Goal: Transaction & Acquisition: Purchase product/service

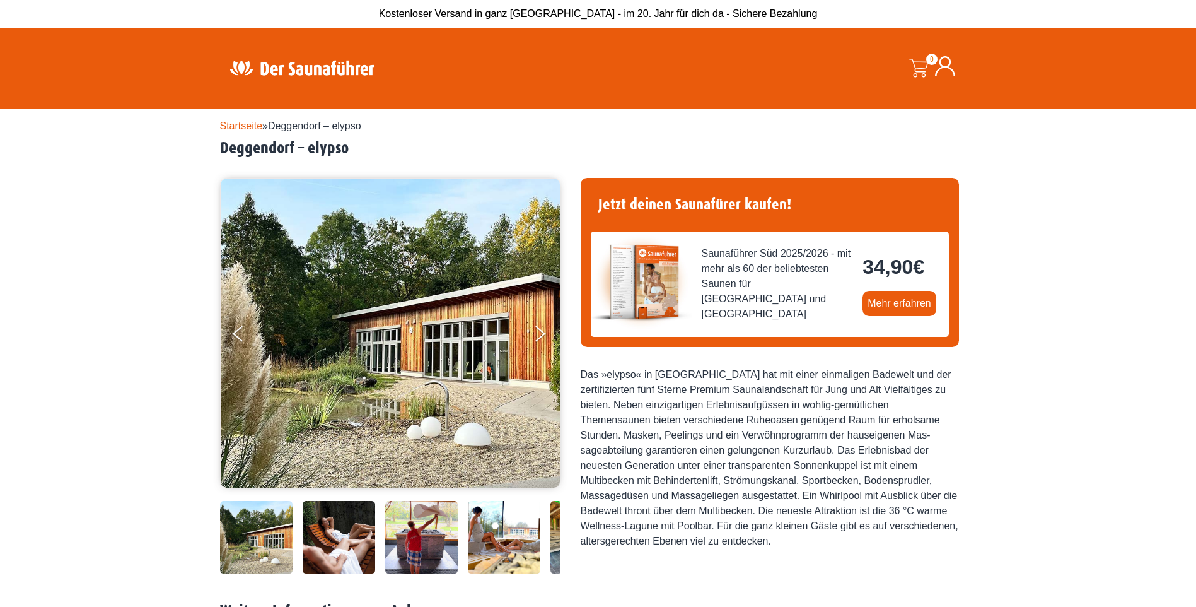
click at [238, 120] on link "Startseite" at bounding box center [241, 125] width 43 height 11
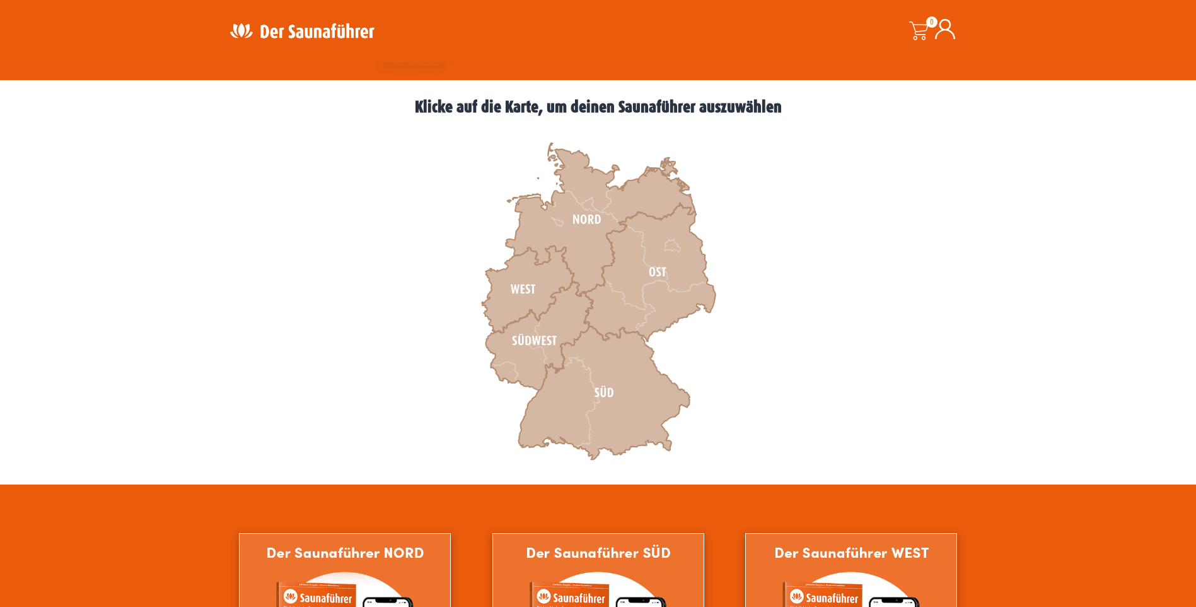
scroll to position [378, 0]
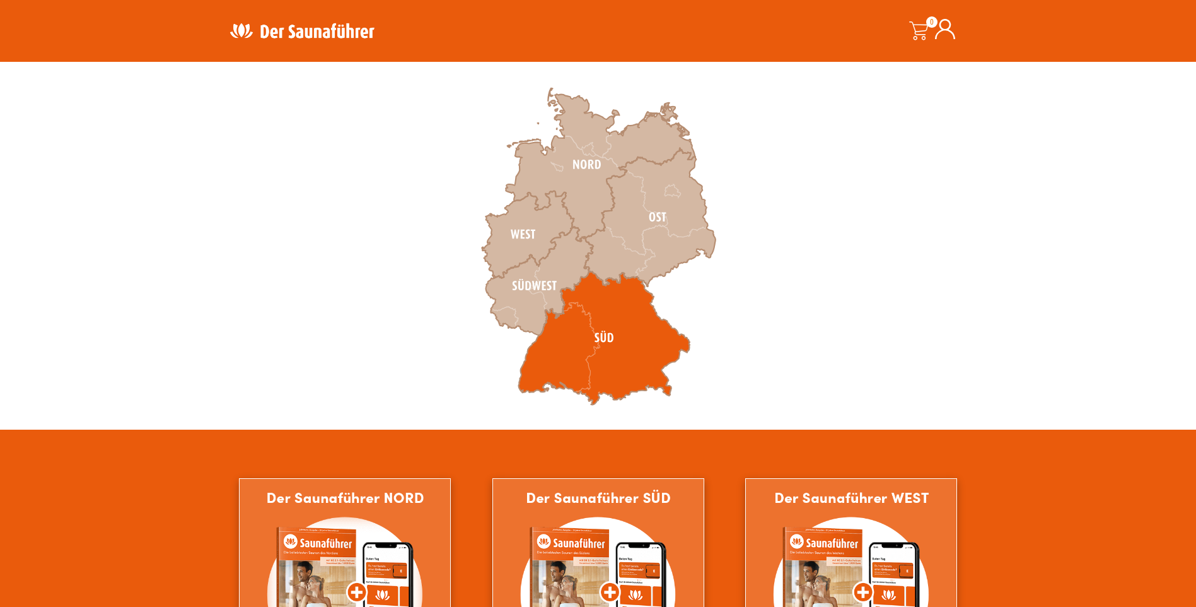
click at [658, 339] on icon at bounding box center [604, 338] width 172 height 134
